Goal: Register for event/course

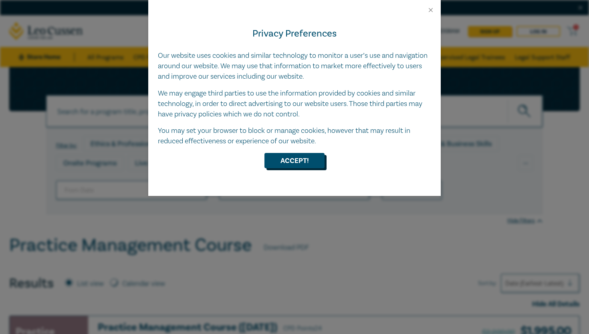
click at [310, 157] on button "Accept!" at bounding box center [295, 160] width 60 height 15
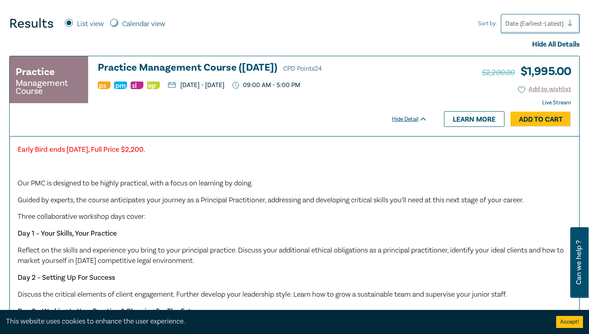
scroll to position [260, 0]
